Goal: Information Seeking & Learning: Learn about a topic

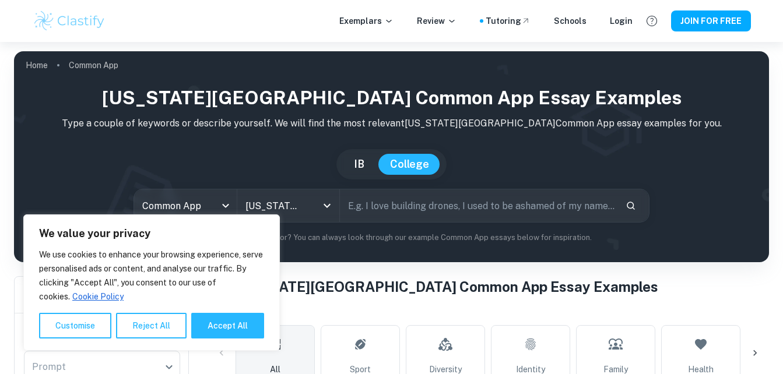
click at [239, 338] on button "Accept All" at bounding box center [227, 326] width 73 height 26
checkbox input "true"
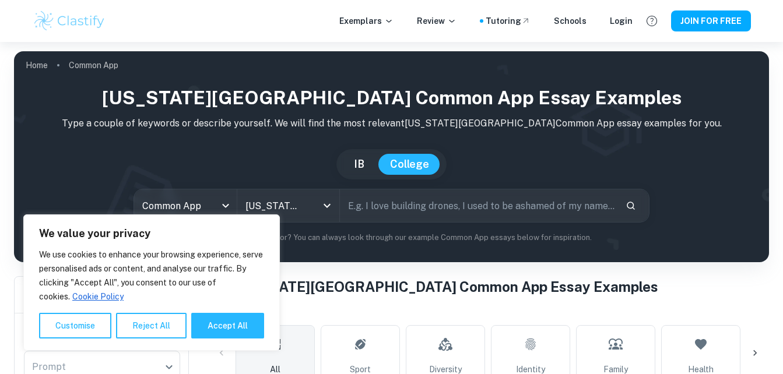
checkbox input "true"
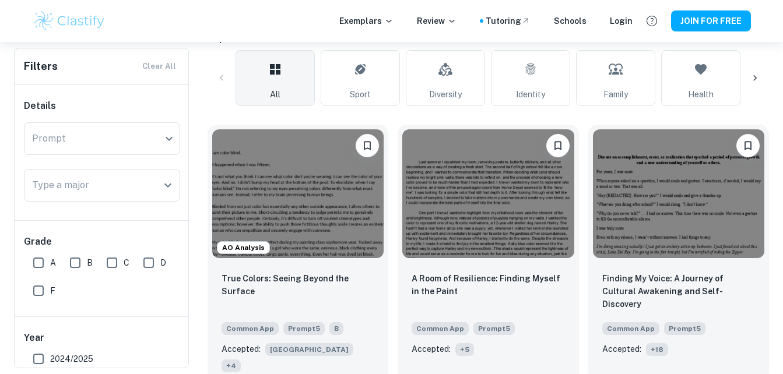
scroll to position [276, 0]
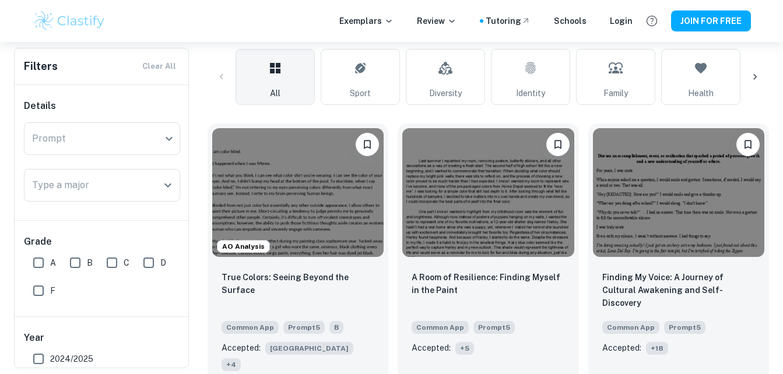
click at [303, 188] on img at bounding box center [297, 192] width 171 height 129
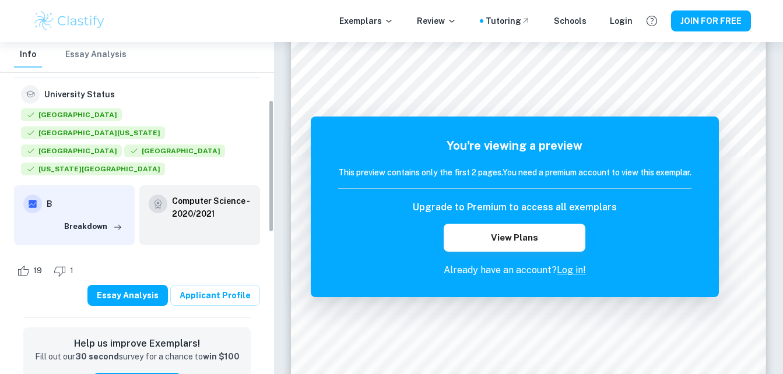
scroll to position [145, 0]
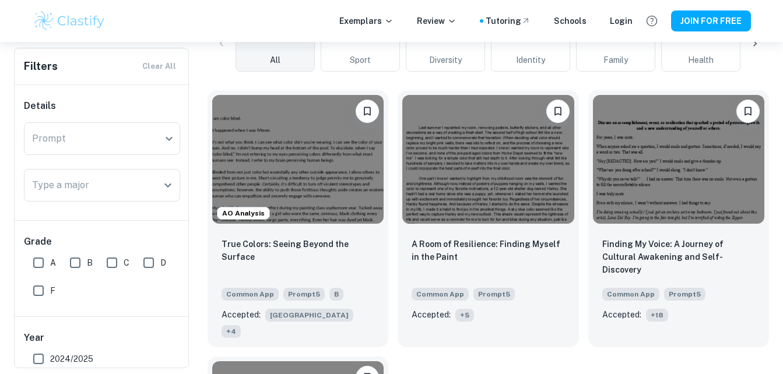
scroll to position [306, 0]
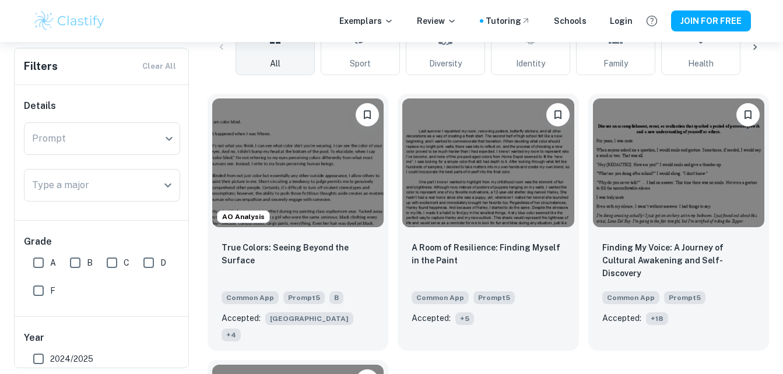
click at [477, 133] on img at bounding box center [487, 163] width 171 height 129
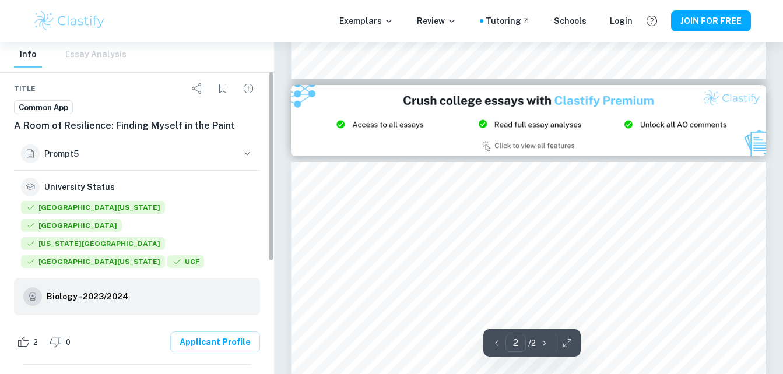
scroll to position [72, 0]
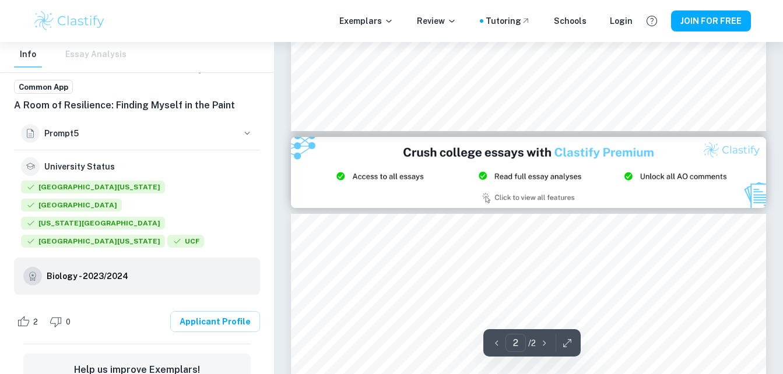
type input "1"
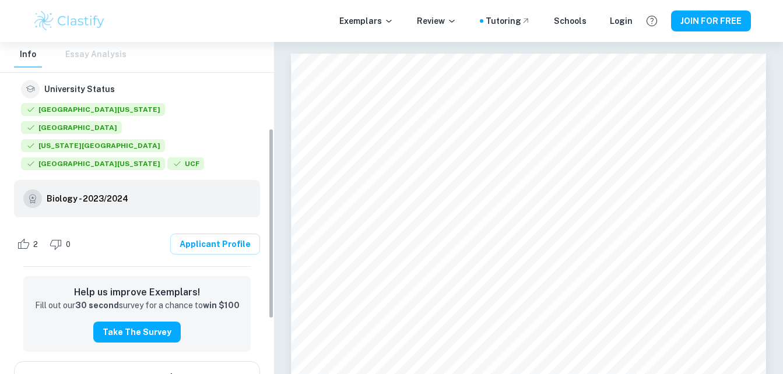
scroll to position [150, 0]
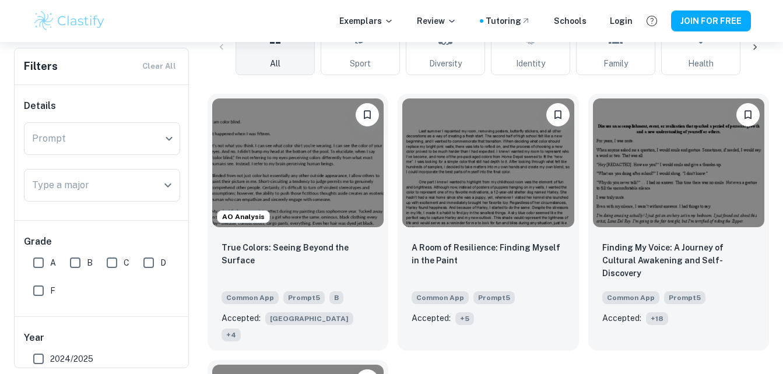
scroll to position [343, 0]
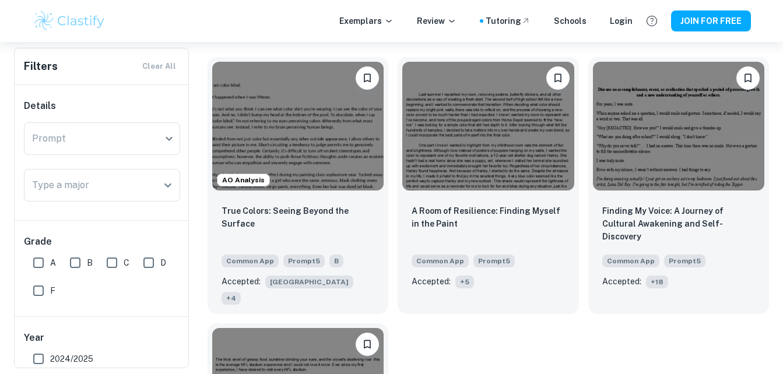
click at [669, 156] on img at bounding box center [678, 126] width 171 height 129
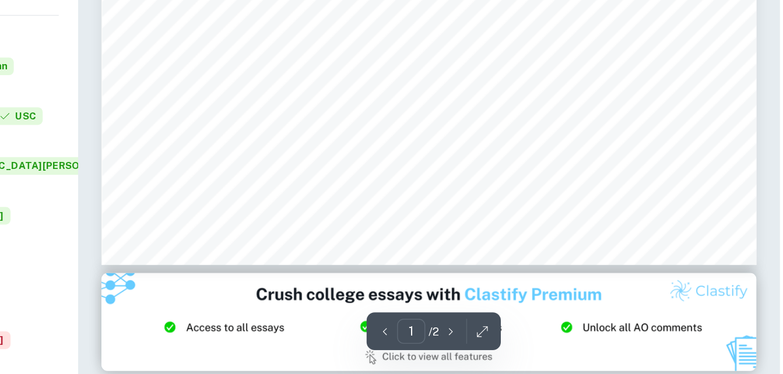
scroll to position [376, 0]
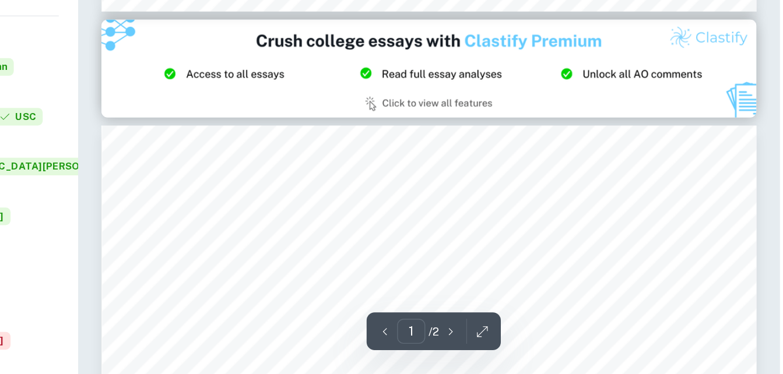
type input "2"
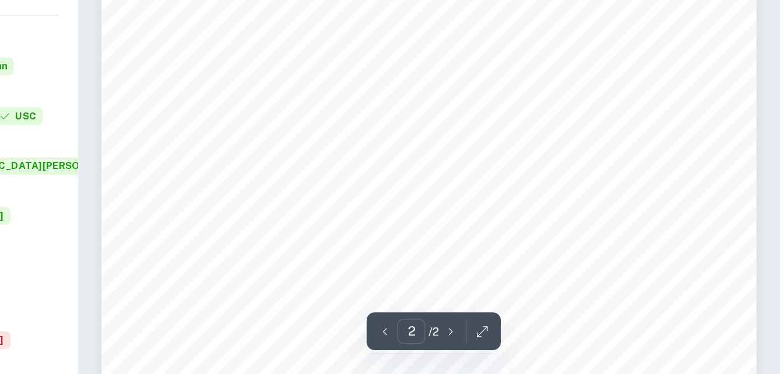
scroll to position [814, 0]
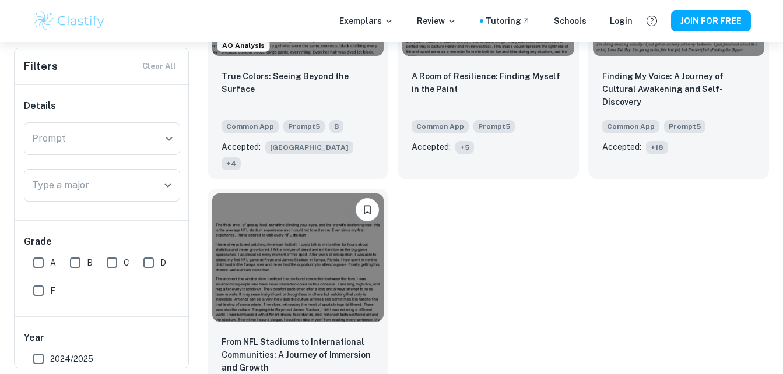
scroll to position [509, 0]
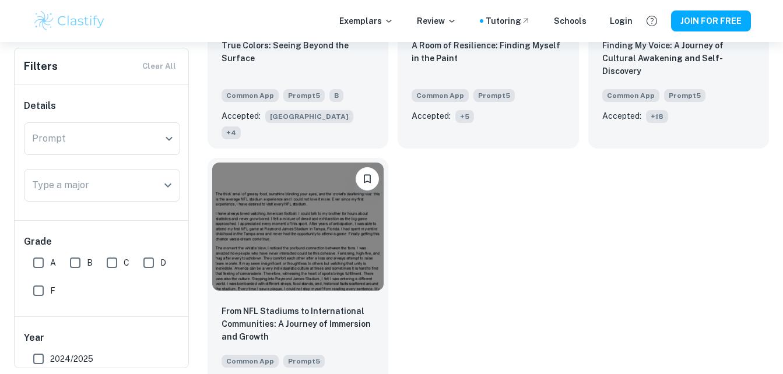
click at [309, 220] on img at bounding box center [297, 227] width 171 height 129
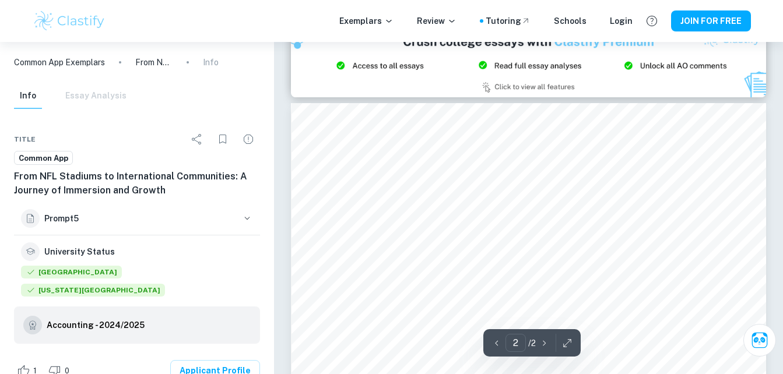
scroll to position [653, 0]
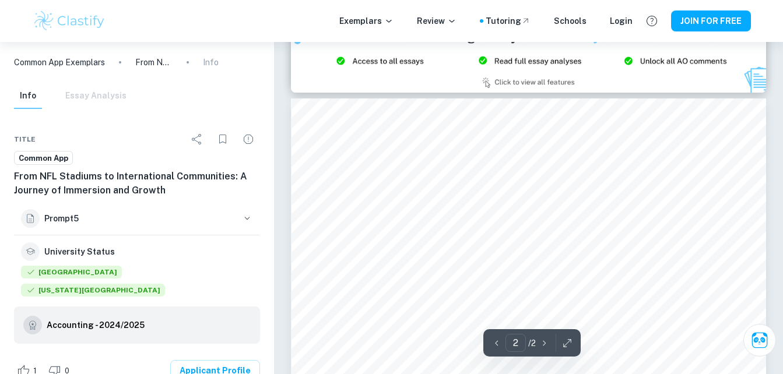
type input "1"
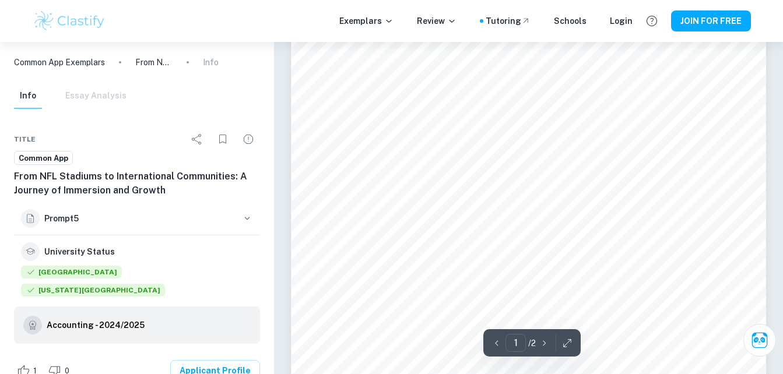
scroll to position [0, 0]
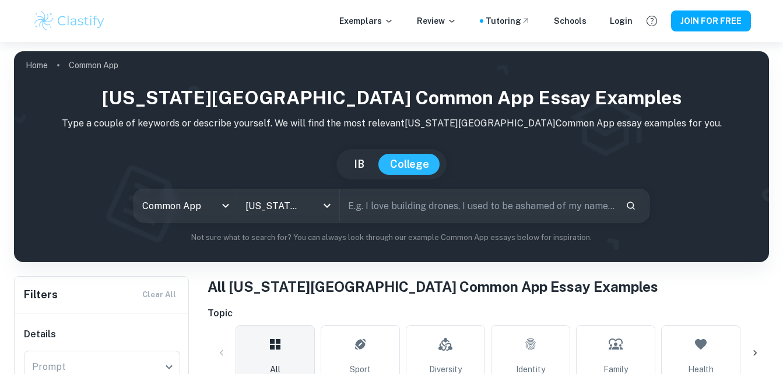
click at [293, 195] on input "[US_STATE][GEOGRAPHIC_DATA]" at bounding box center [272, 206] width 59 height 22
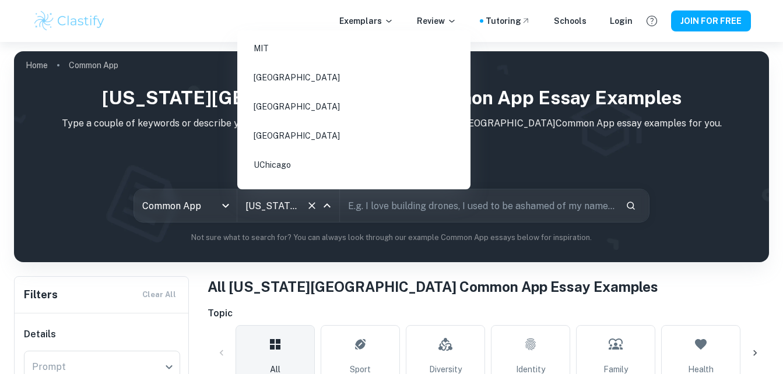
scroll to position [1977, 0]
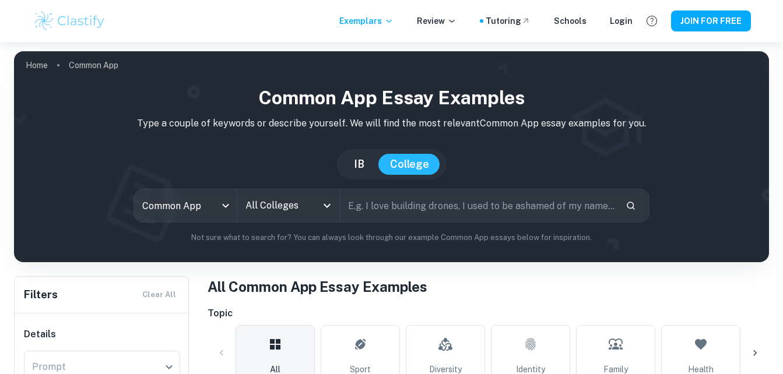
click at [307, 215] on input "All Colleges" at bounding box center [280, 206] width 74 height 22
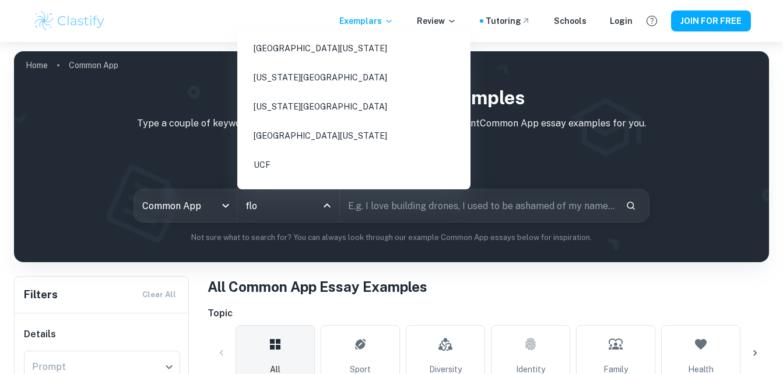
click at [296, 50] on li "[GEOGRAPHIC_DATA][US_STATE]" at bounding box center [354, 48] width 224 height 27
type input "flo"
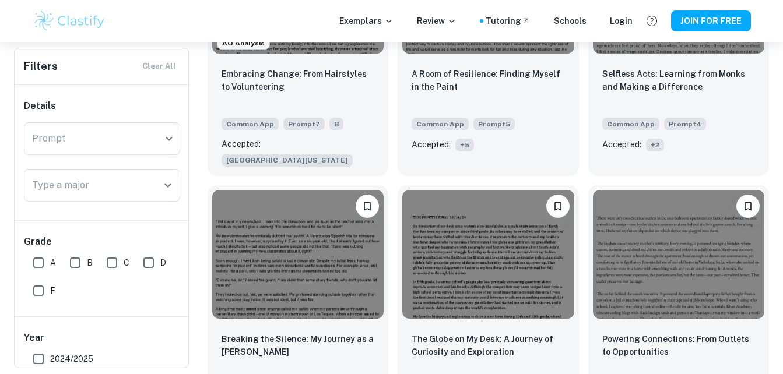
scroll to position [1015, 0]
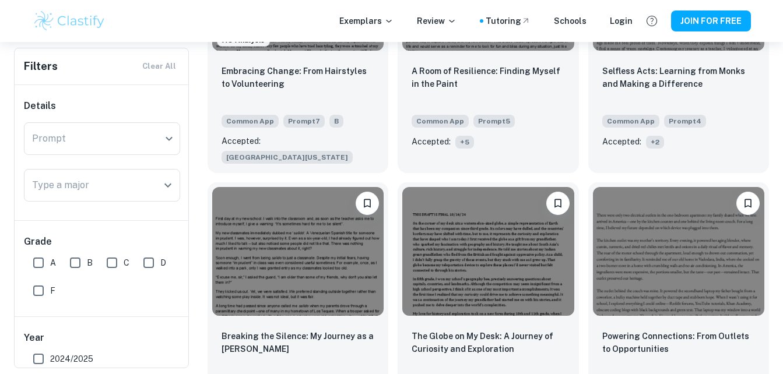
click at [302, 243] on img at bounding box center [297, 251] width 171 height 129
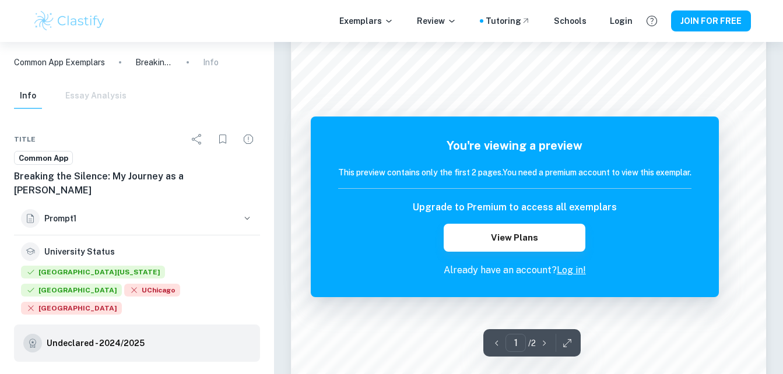
scroll to position [128, 0]
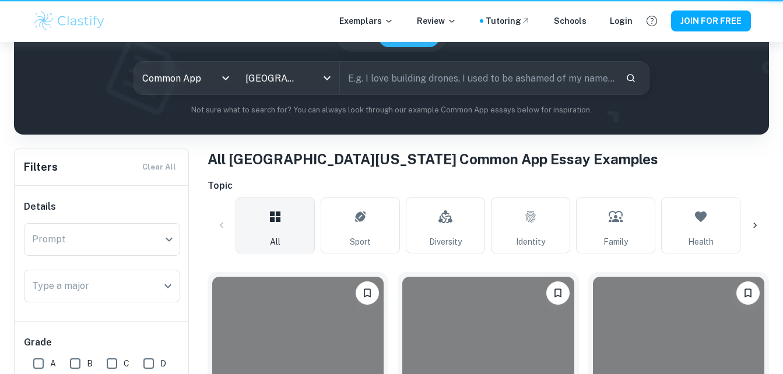
scroll to position [1015, 0]
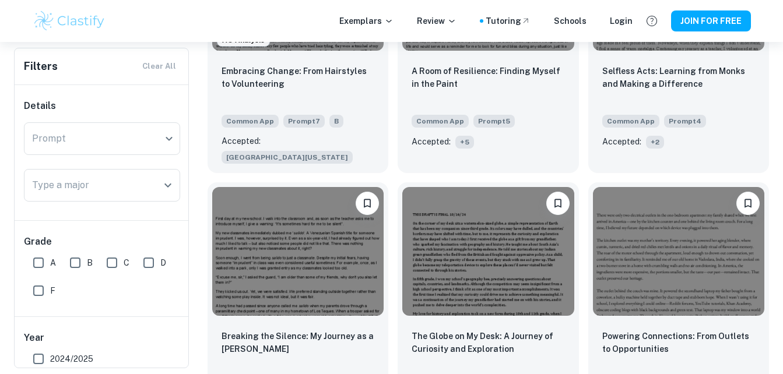
click at [518, 204] on img at bounding box center [487, 251] width 171 height 129
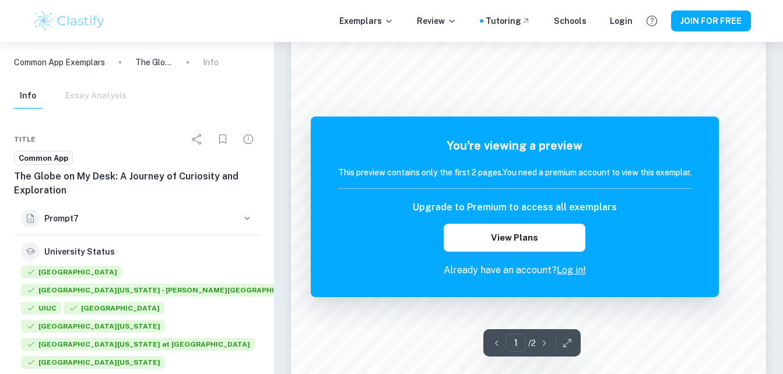
scroll to position [231, 0]
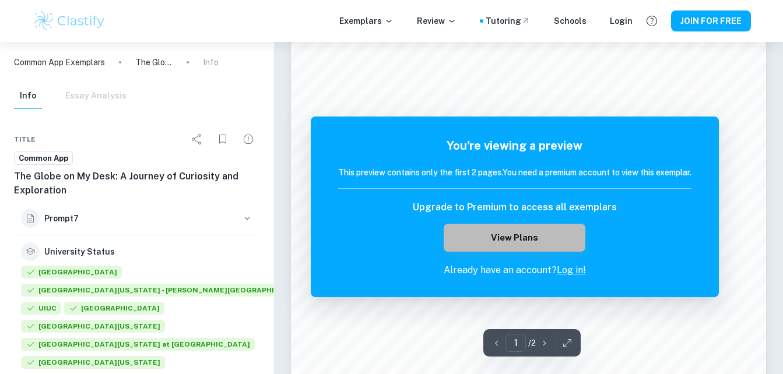
click at [474, 237] on button "View Plans" at bounding box center [514, 238] width 141 height 28
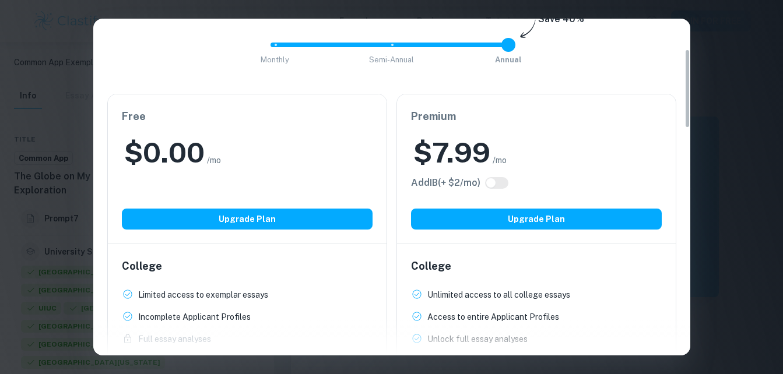
scroll to position [131, 0]
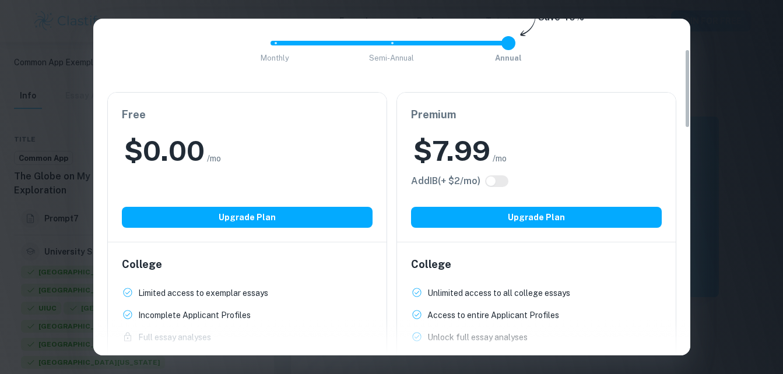
click at [299, 218] on button "Upgrade Plan" at bounding box center [247, 217] width 251 height 21
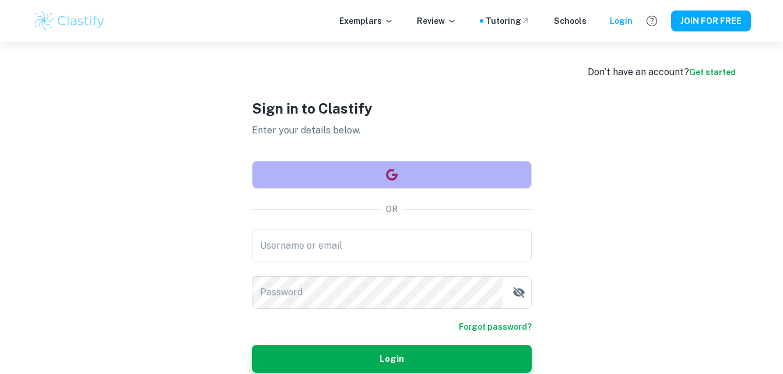
click at [320, 163] on button "button" at bounding box center [392, 175] width 280 height 28
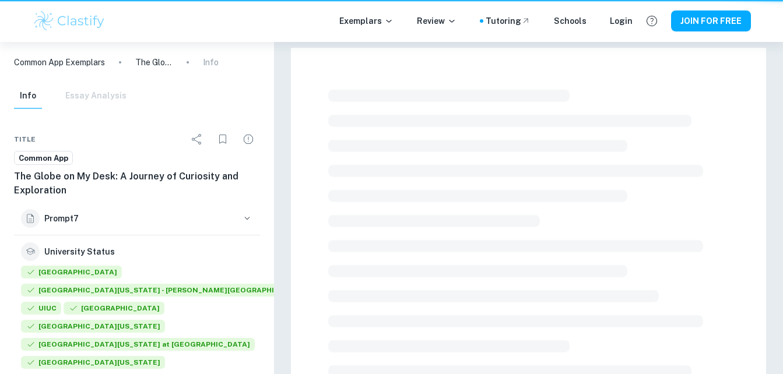
scroll to position [231, 0]
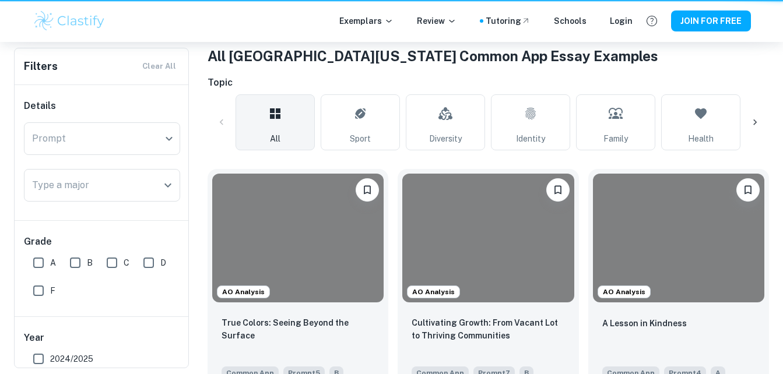
scroll to position [1015, 0]
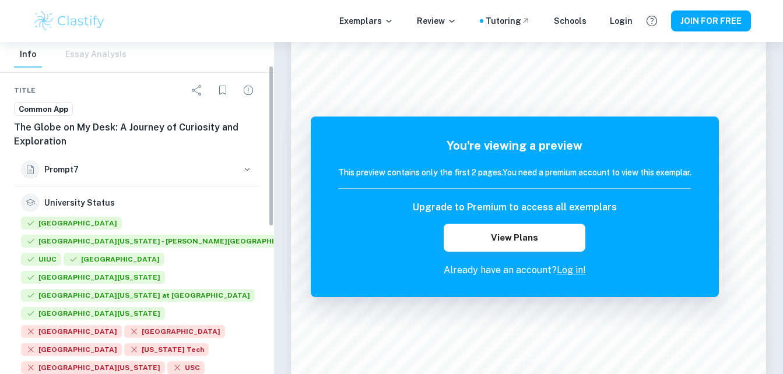
scroll to position [61, 0]
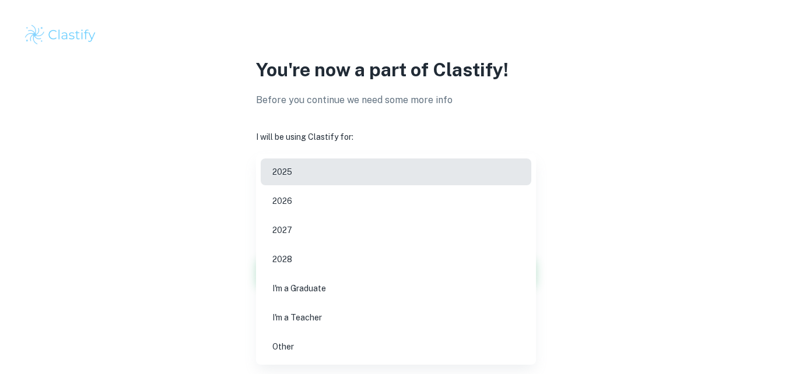
click at [388, 191] on body "We value your privacy We use cookies to enhance your browsing experience, serve…" at bounding box center [396, 187] width 792 height 374
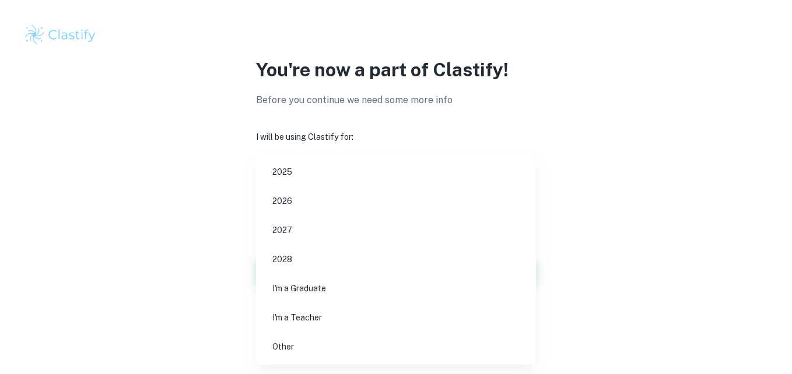
drag, startPoint x: 375, startPoint y: 186, endPoint x: 375, endPoint y: 200, distance: 14.0
click at [375, 200] on ul "2025 2026 2027 2028 I'm a Graduate I'm a Teacher Other" at bounding box center [396, 259] width 280 height 211
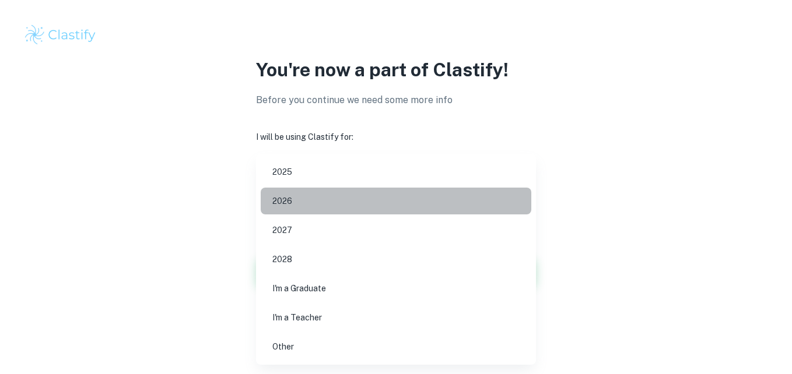
click at [375, 200] on li "2026" at bounding box center [396, 201] width 271 height 27
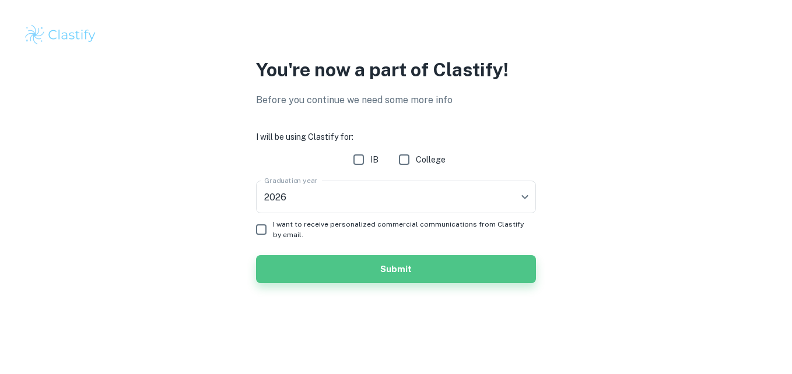
click at [383, 278] on button "Submit" at bounding box center [396, 269] width 280 height 28
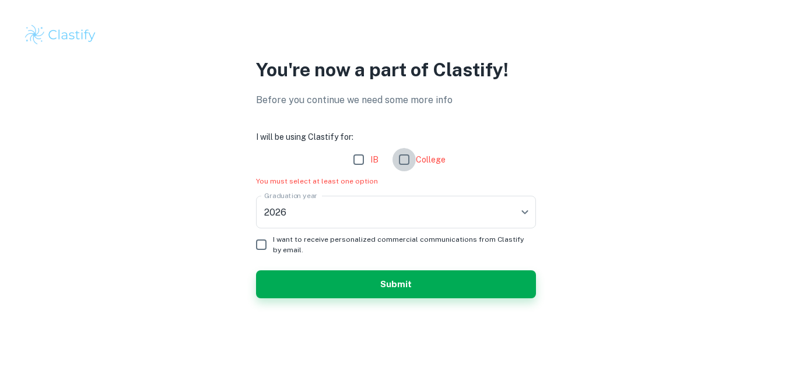
click at [403, 162] on input "College" at bounding box center [404, 159] width 23 height 23
checkbox input "true"
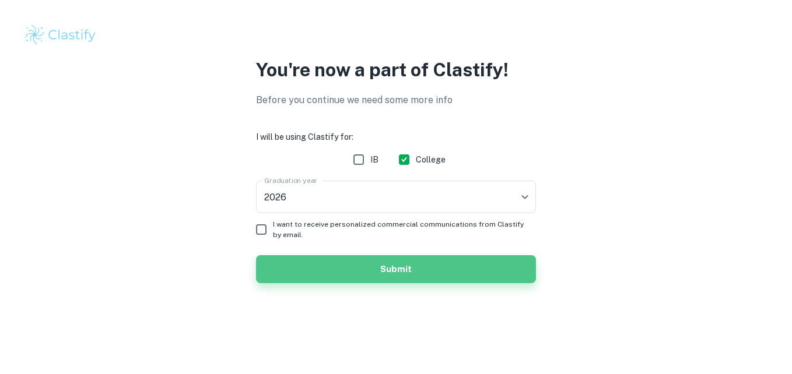
click at [387, 268] on button "Submit" at bounding box center [396, 269] width 280 height 28
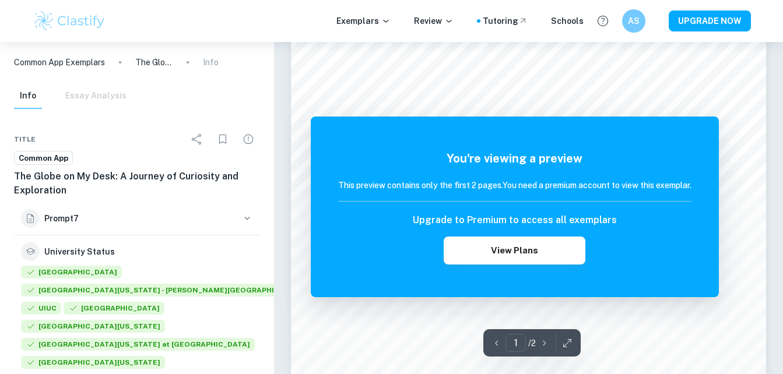
scroll to position [43, 0]
